Goal: Check status: Check status

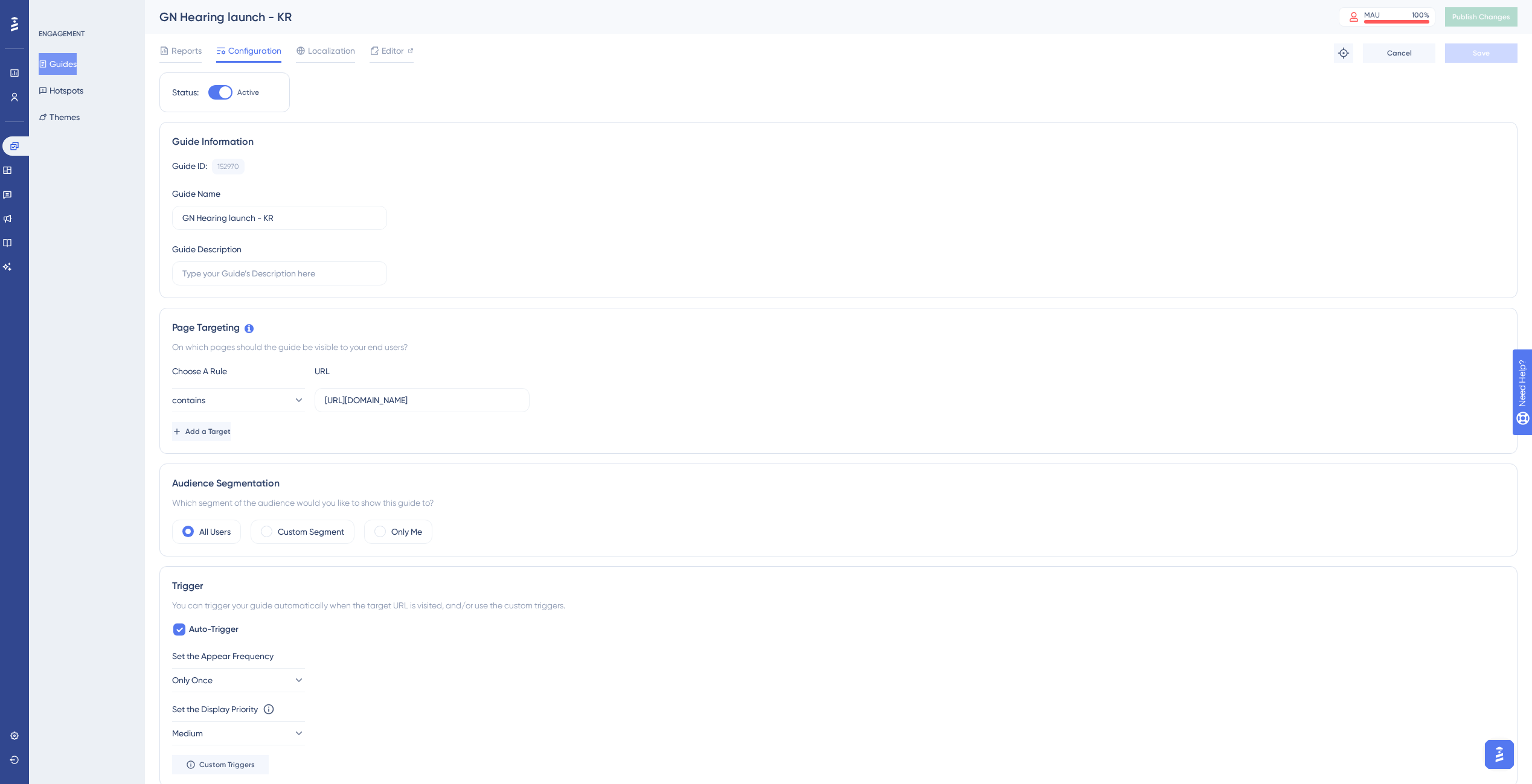
click at [56, 60] on button "Guides" at bounding box center [57, 63] width 38 height 21
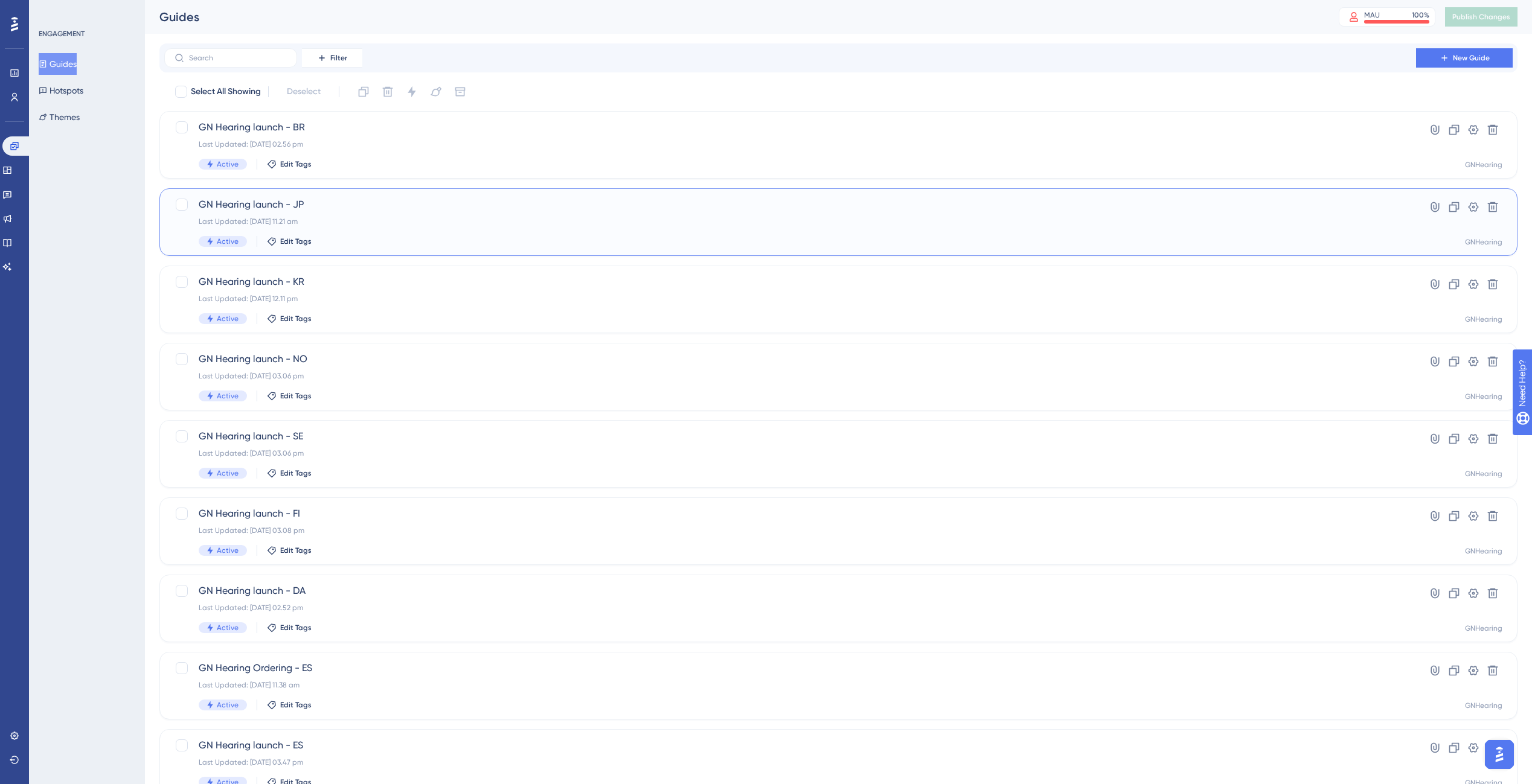
click at [421, 220] on div "Last Updated: 01 Oct 2025 11.21 am" at bounding box center [790, 221] width 1182 height 9
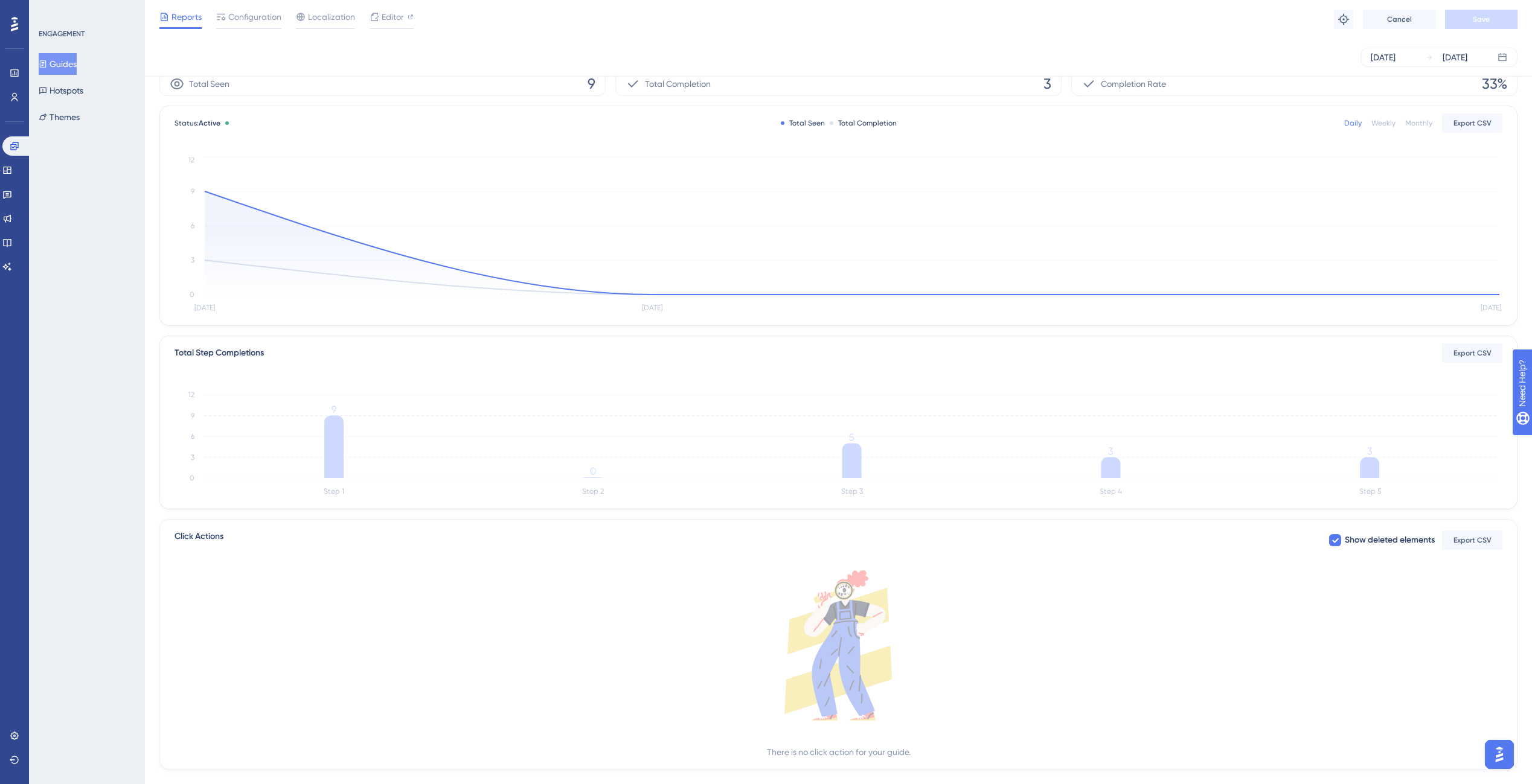
scroll to position [59, 0]
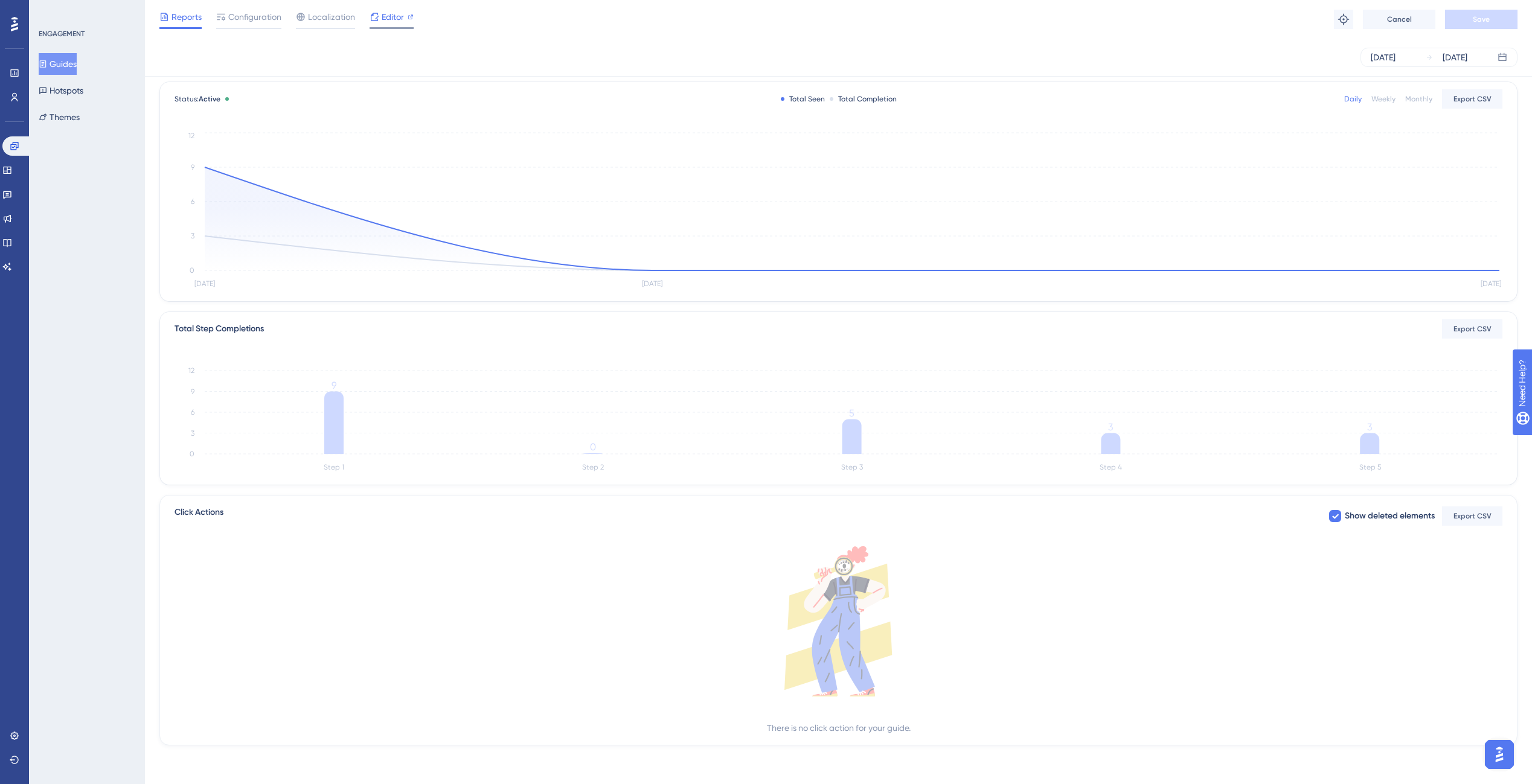
click at [376, 18] on icon at bounding box center [375, 17] width 7 height 7
